Goal: Communication & Community: Ask a question

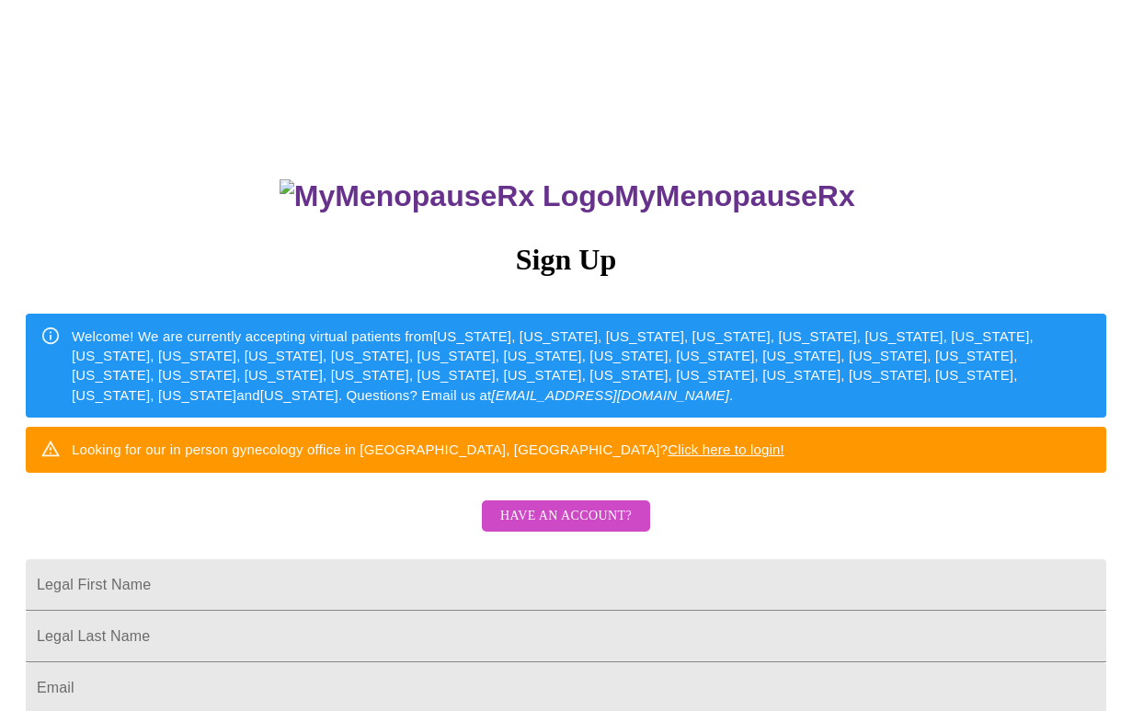
click at [549, 528] on span "Have an account?" at bounding box center [565, 516] width 131 height 23
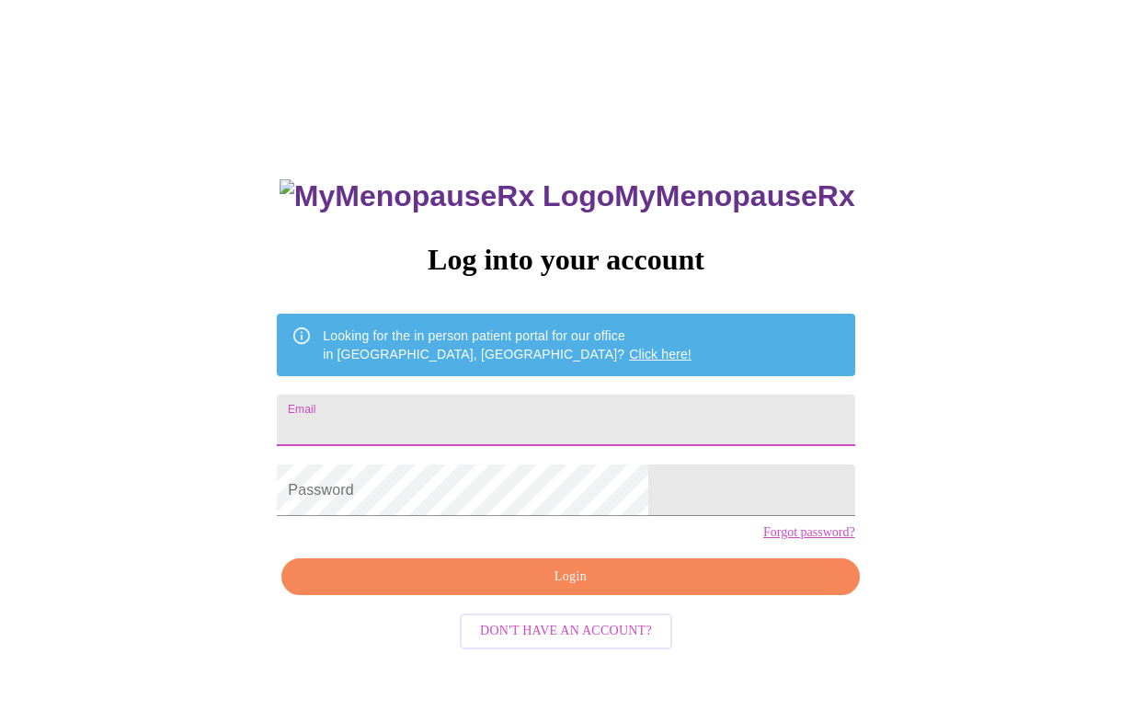
type input "[EMAIL_ADDRESS][DOMAIN_NAME]"
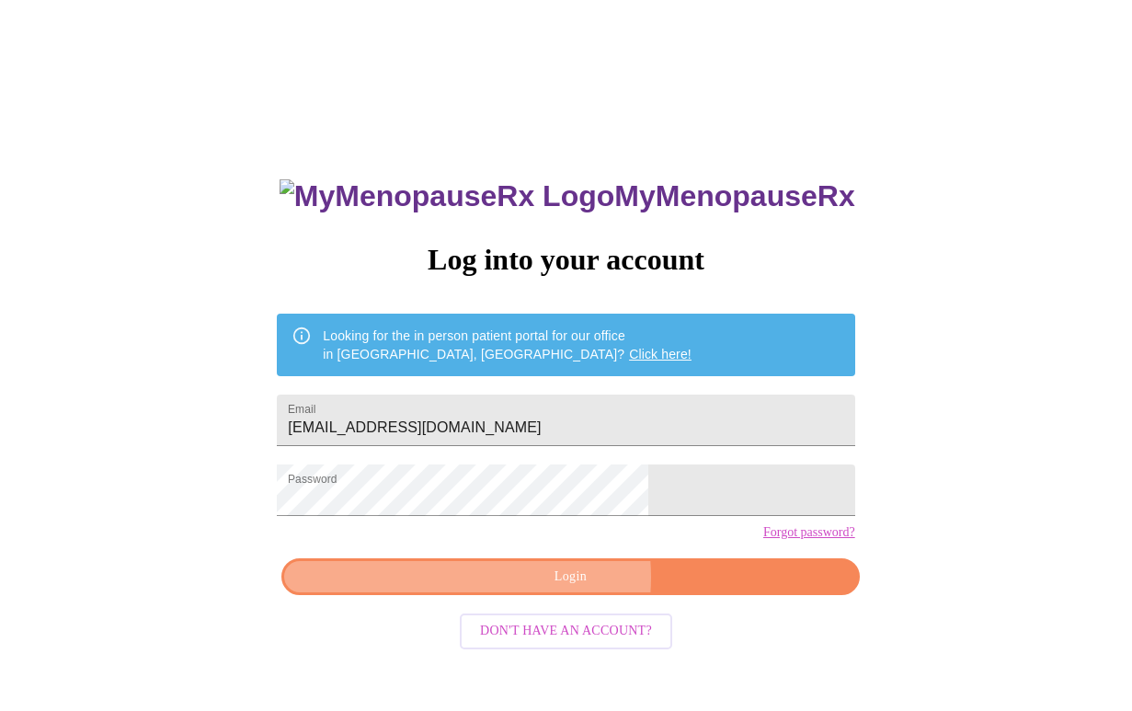
click at [535, 588] on span "Login" at bounding box center [569, 576] width 535 height 23
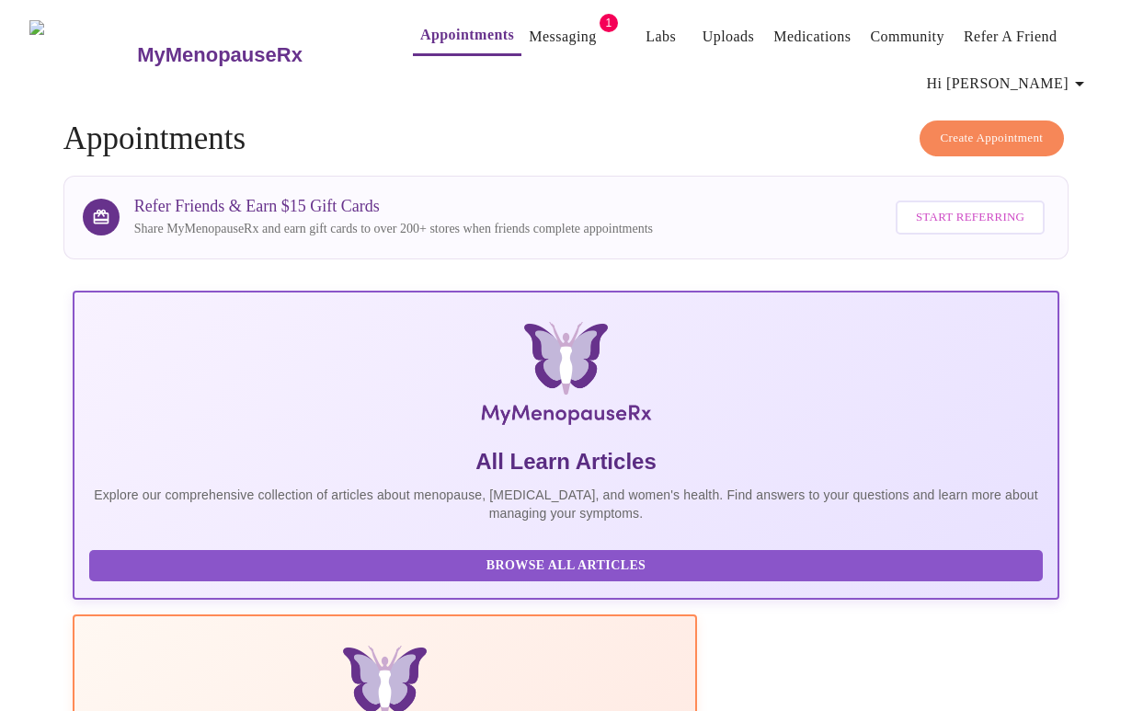
click at [529, 31] on link "Messaging" at bounding box center [562, 37] width 67 height 26
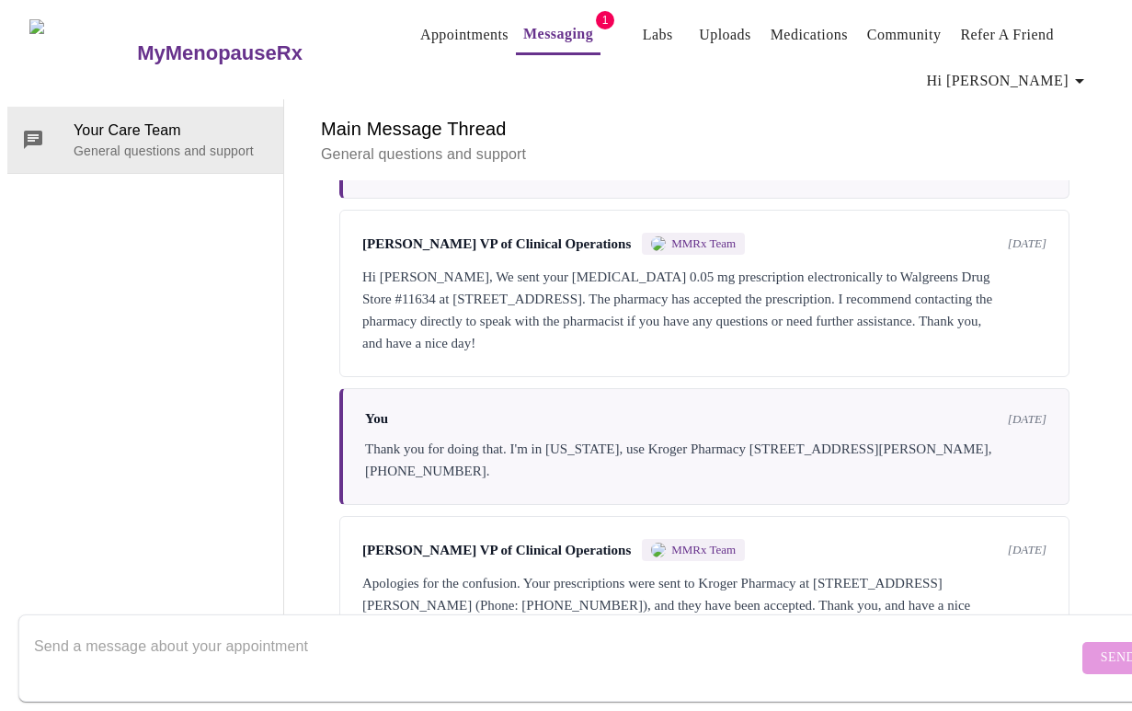
scroll to position [92, 0]
click at [591, 644] on textarea "Send a message about your appointment" at bounding box center [555, 657] width 1043 height 59
type textarea "t"
type textarea "Thank you!"
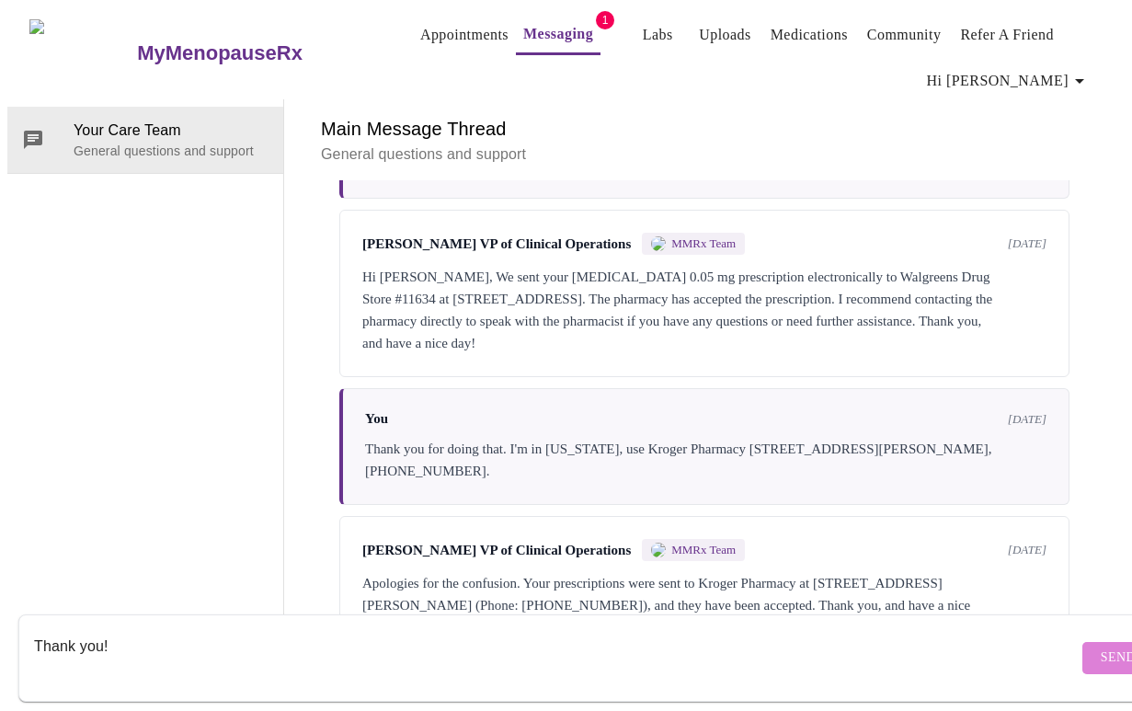
click at [1100, 646] on span "Send" at bounding box center [1117, 657] width 35 height 23
